Goal: Task Accomplishment & Management: Use online tool/utility

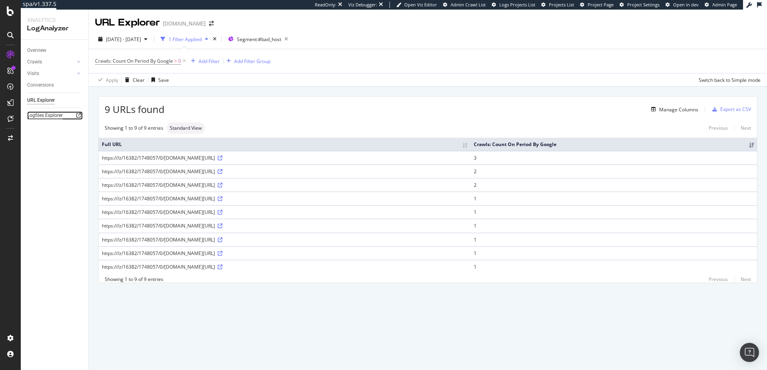
click at [50, 113] on div "Logfiles Explorer" at bounding box center [45, 115] width 36 height 8
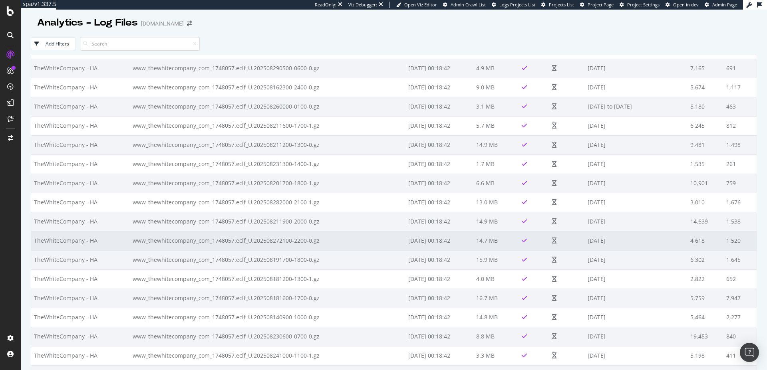
scroll to position [7428, 0]
